Goal: Information Seeking & Learning: Compare options

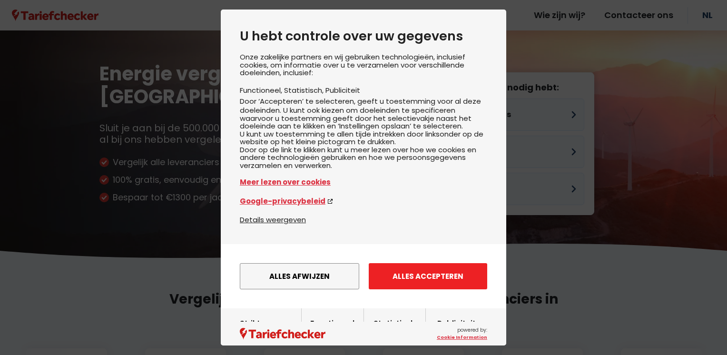
click at [404, 289] on button "Alles accepteren" at bounding box center [428, 276] width 118 height 26
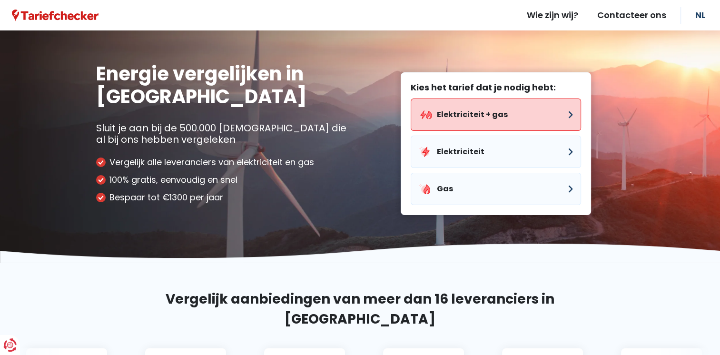
click at [567, 113] on button "Elektriciteit + gas" at bounding box center [496, 114] width 170 height 32
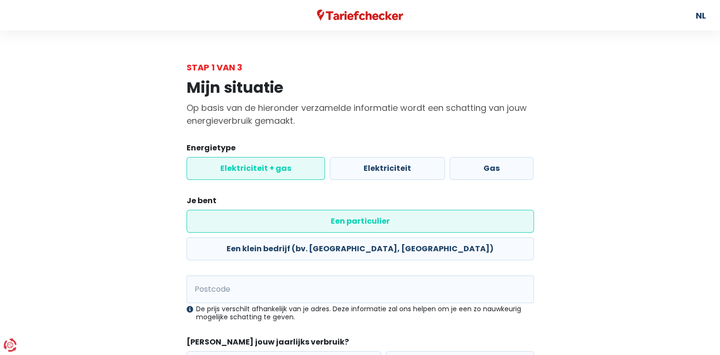
click at [228, 172] on label "Elektriciteit + gas" at bounding box center [256, 168] width 138 height 23
click at [228, 172] on input "Elektriciteit + gas" at bounding box center [256, 168] width 138 height 23
click at [238, 224] on label "Een particulier" at bounding box center [360, 221] width 347 height 23
click at [238, 224] on input "Een particulier" at bounding box center [360, 221] width 347 height 23
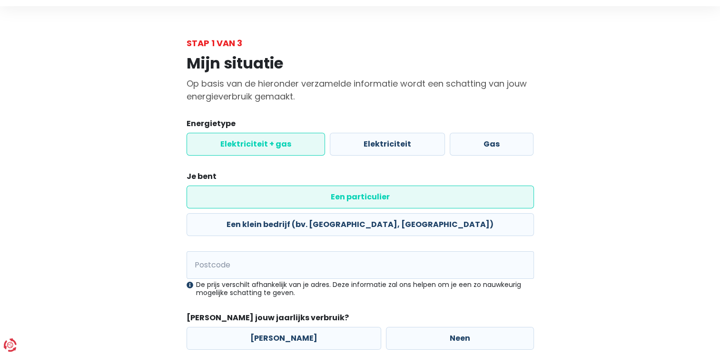
scroll to position [48, 0]
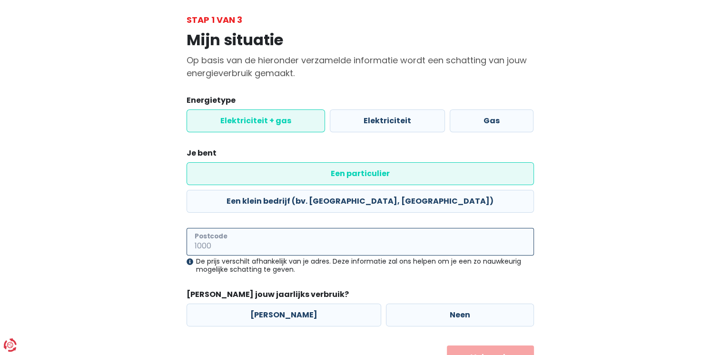
click at [203, 228] on input "Postcode" at bounding box center [360, 242] width 347 height 28
type input "1840"
click at [398, 304] on label "Neen" at bounding box center [460, 315] width 148 height 23
click at [398, 304] on input "Neen" at bounding box center [460, 315] width 148 height 23
radio input "true"
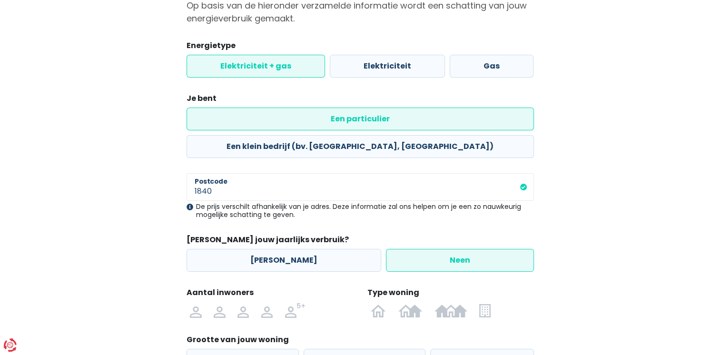
scroll to position [165, 0]
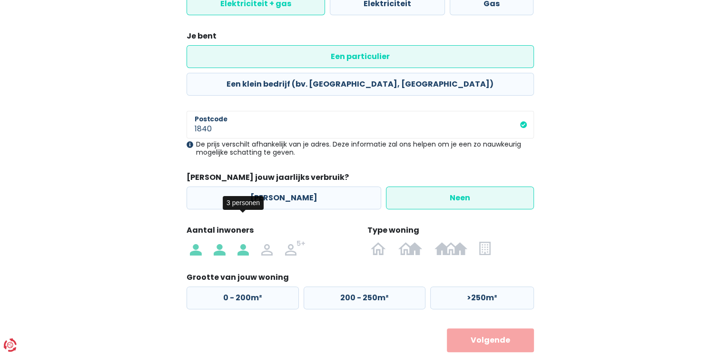
click at [248, 240] on img at bounding box center [242, 247] width 11 height 15
click at [248, 240] on input "radio" at bounding box center [243, 247] width 24 height 15
radio input "true"
click at [378, 286] on label "200 - 250m²" at bounding box center [365, 297] width 122 height 23
click at [378, 286] on input "200 - 250m²" at bounding box center [365, 297] width 122 height 23
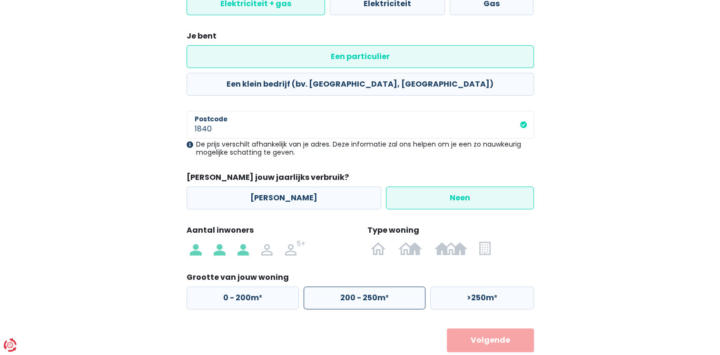
radio input "true"
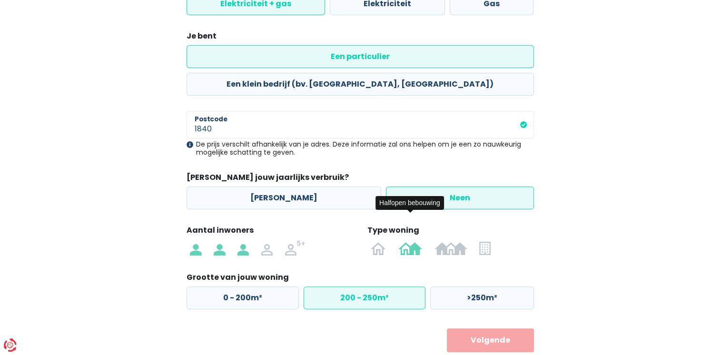
click at [402, 240] on img at bounding box center [410, 247] width 24 height 15
click at [402, 240] on input "radio" at bounding box center [410, 247] width 36 height 15
radio input "true"
radio input "false"
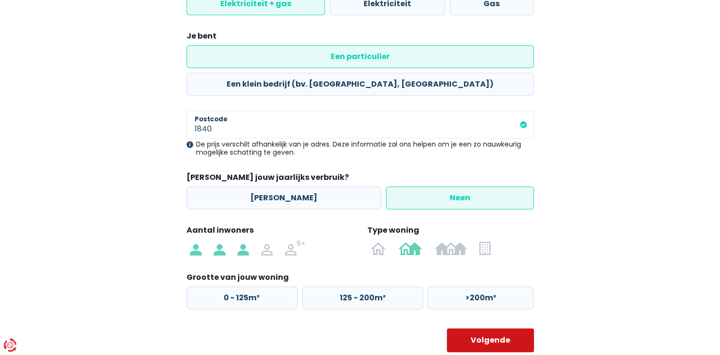
click at [480, 328] on button "Volgende" at bounding box center [490, 340] width 87 height 24
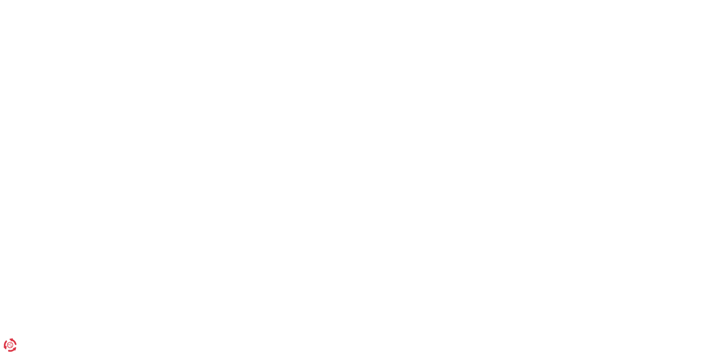
select select
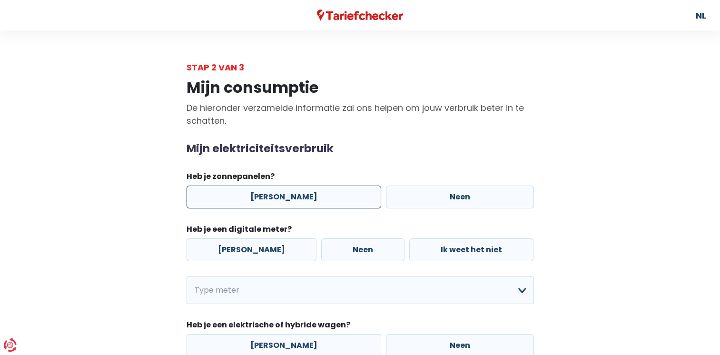
click at [254, 197] on label "[PERSON_NAME]" at bounding box center [284, 197] width 195 height 23
click at [254, 197] on input "[PERSON_NAME]" at bounding box center [284, 197] width 195 height 23
radio input "true"
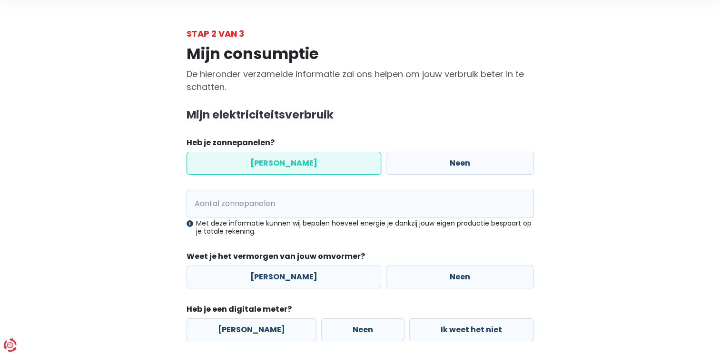
scroll to position [48, 0]
